Goal: Task Accomplishment & Management: Manage account settings

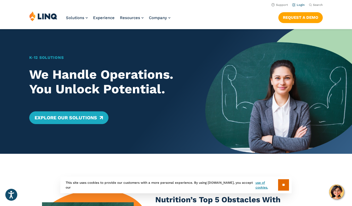
click at [302, 6] on link "Login" at bounding box center [298, 4] width 12 height 3
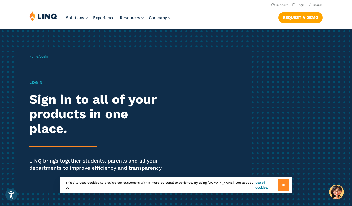
click at [280, 183] on input "**" at bounding box center [283, 185] width 11 height 11
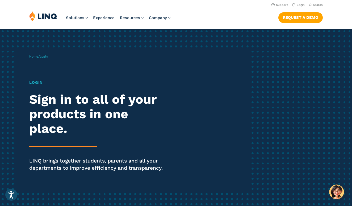
click at [33, 84] on h1 "Login" at bounding box center [97, 83] width 136 height 6
click at [45, 57] on span "Login" at bounding box center [44, 57] width 8 height 4
click at [35, 57] on link "Home" at bounding box center [33, 57] width 9 height 4
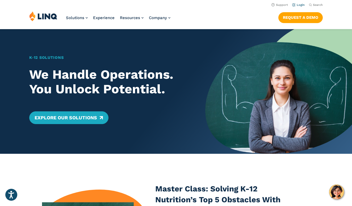
click at [303, 6] on link "Login" at bounding box center [298, 4] width 12 height 3
